Goal: Navigation & Orientation: Understand site structure

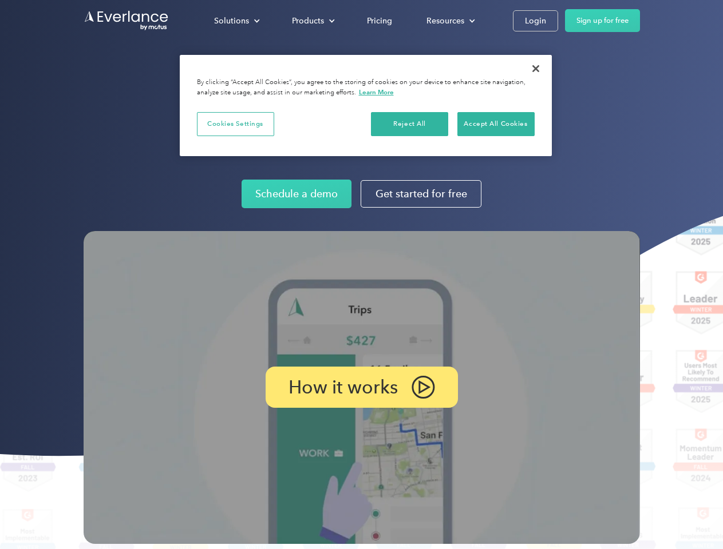
click at [361, 275] on img at bounding box center [362, 387] width 556 height 313
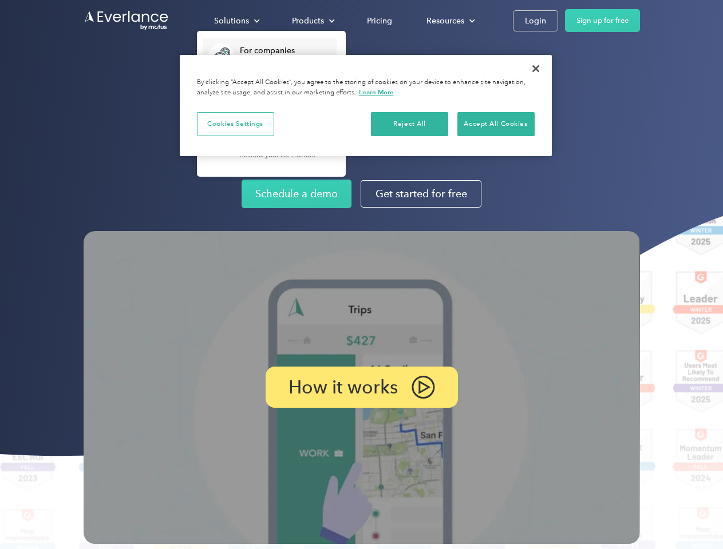
click at [236, 21] on div "Solutions" at bounding box center [231, 21] width 35 height 14
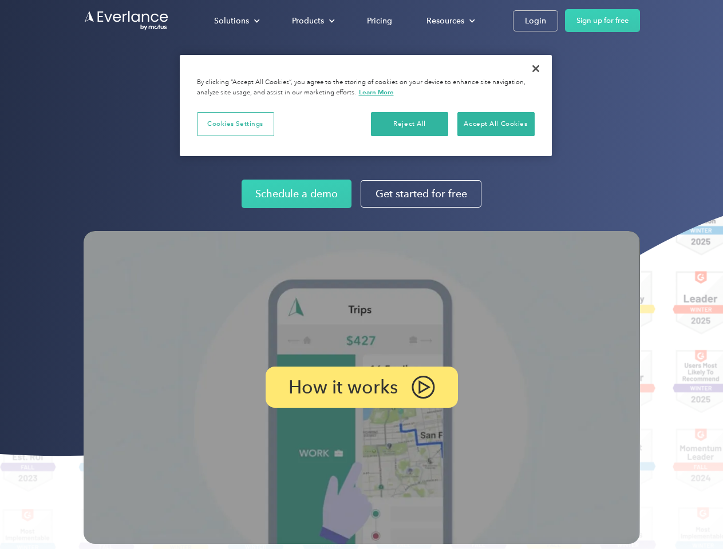
click at [312, 21] on div "Products" at bounding box center [308, 21] width 32 height 14
click at [449, 21] on div "Resources" at bounding box center [445, 21] width 38 height 14
click at [361, 387] on p "How it works" at bounding box center [342, 388] width 109 height 14
click at [235, 124] on button "Cookies Settings" at bounding box center [235, 124] width 77 height 24
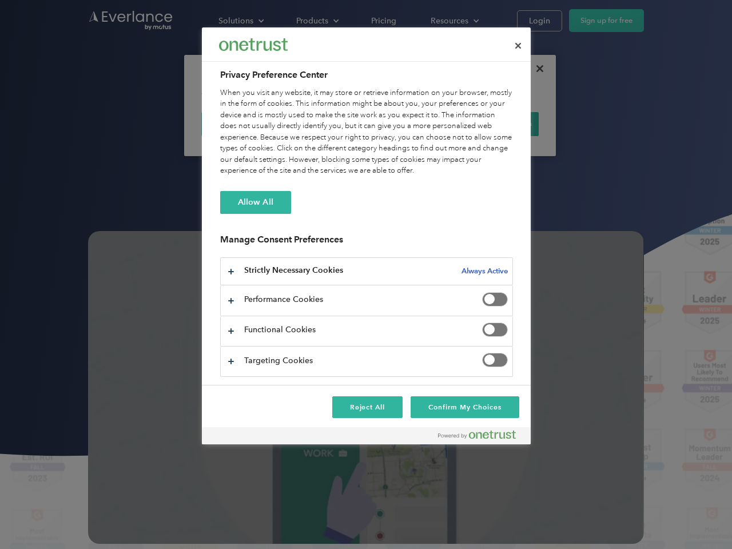
click at [410, 124] on div "When you visit any website, it may store or retrieve information on your browse…" at bounding box center [366, 132] width 293 height 89
click at [496, 124] on div "When you visit any website, it may store or retrieve information on your browse…" at bounding box center [366, 132] width 293 height 89
click at [536, 69] on div at bounding box center [366, 274] width 732 height 549
